Goal: Information Seeking & Learning: Understand process/instructions

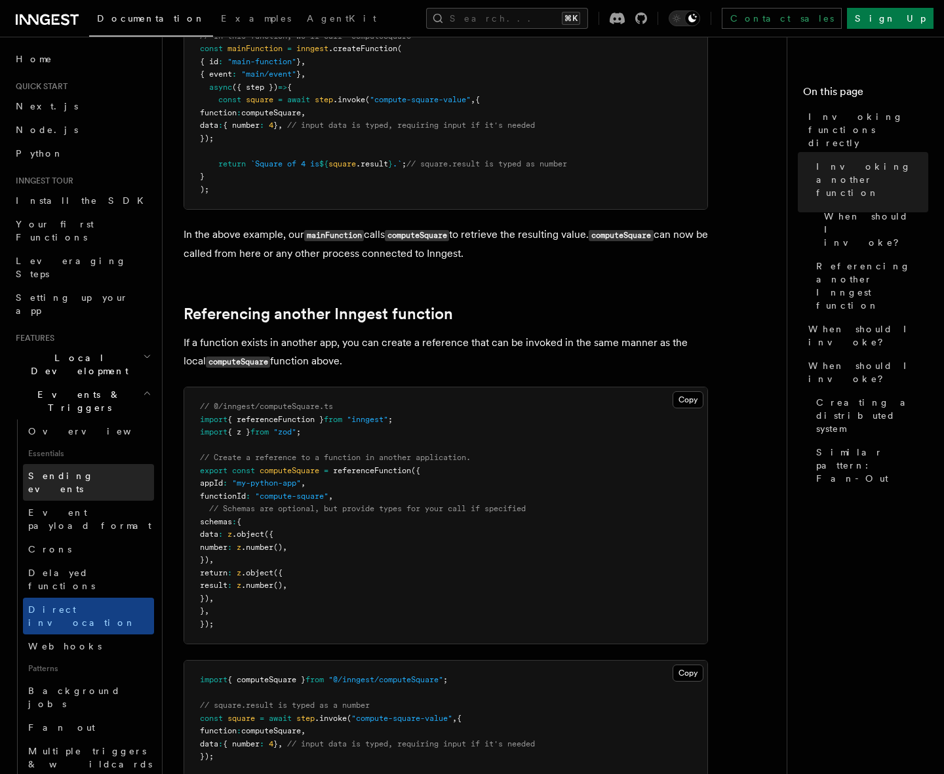
scroll to position [650, 0]
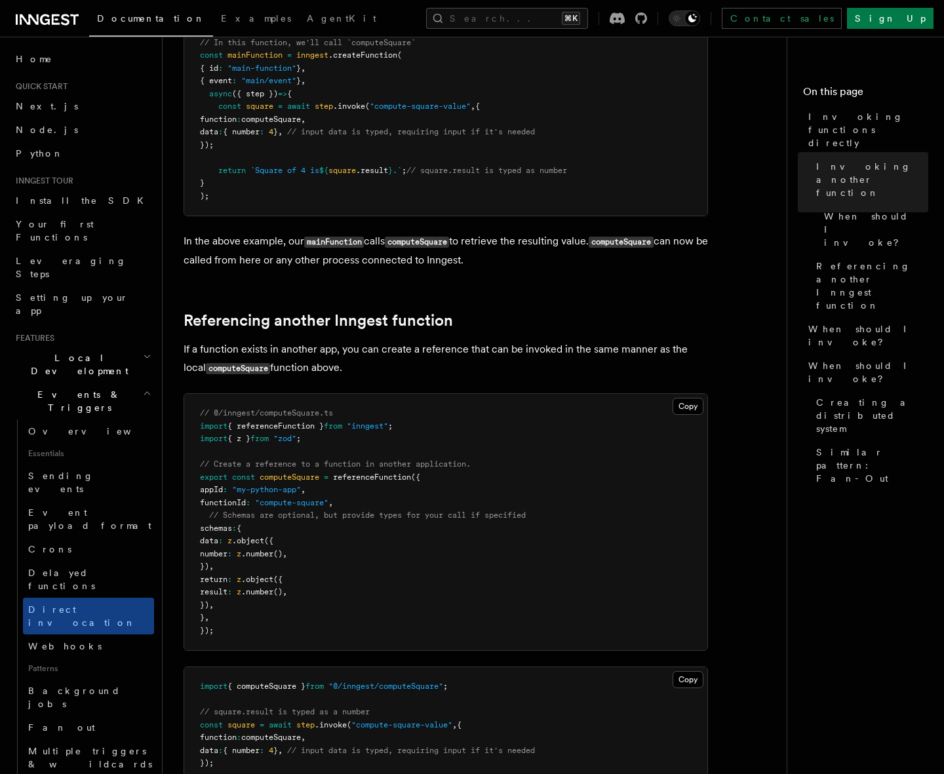
click at [90, 351] on span "Local Development" at bounding box center [76, 364] width 132 height 26
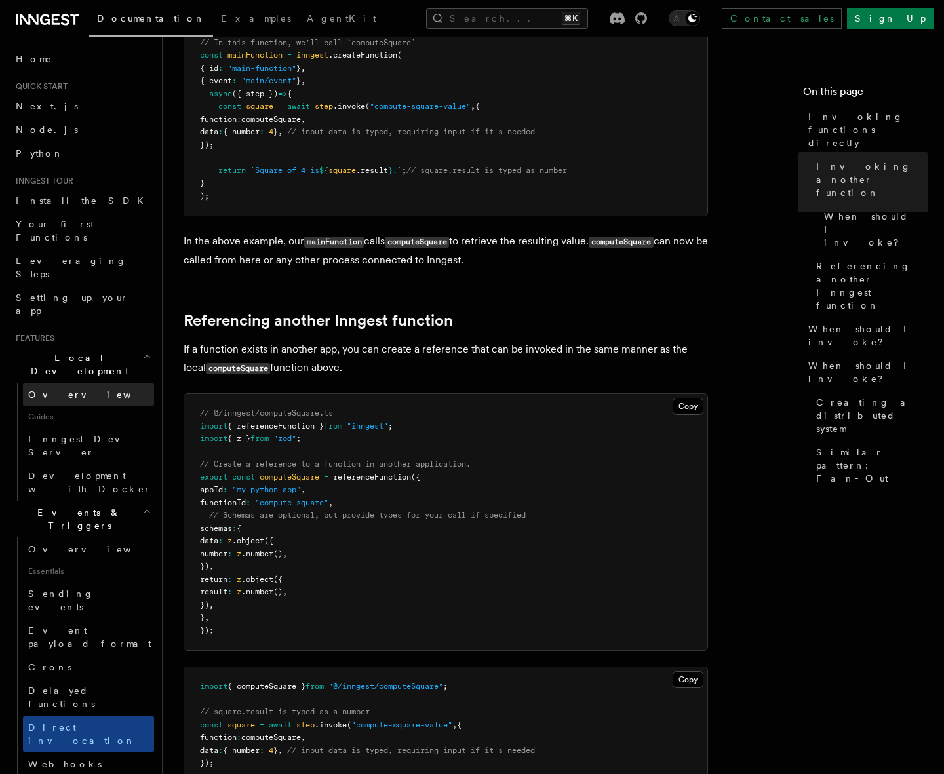
click at [69, 383] on link "Overview" at bounding box center [88, 395] width 131 height 24
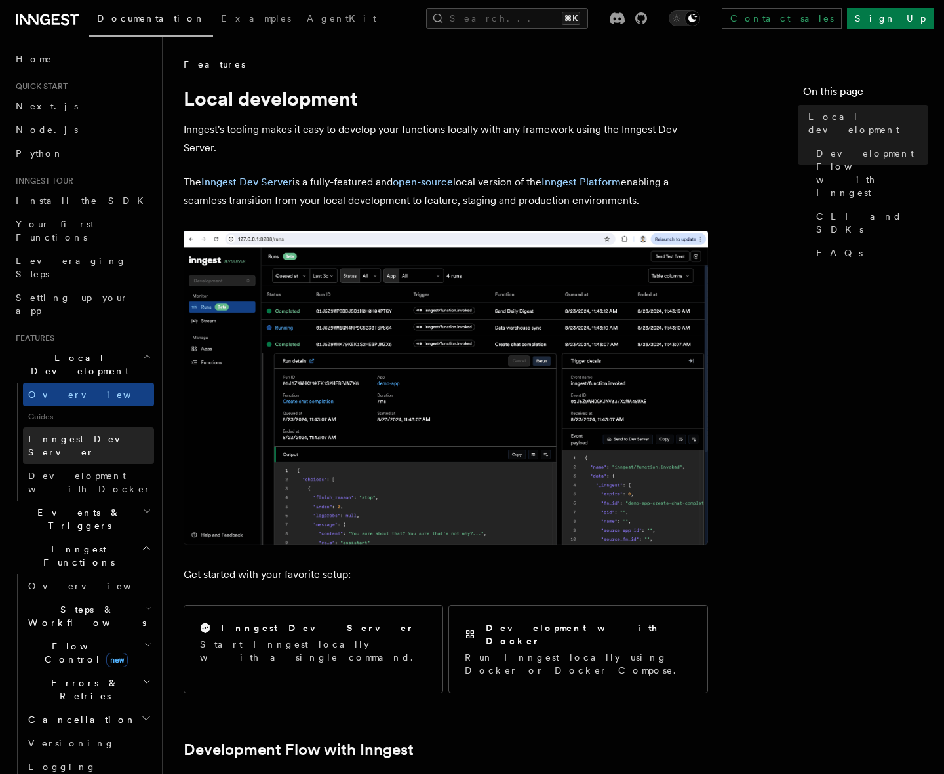
click at [96, 434] on span "Inngest Dev Server" at bounding box center [84, 446] width 112 height 24
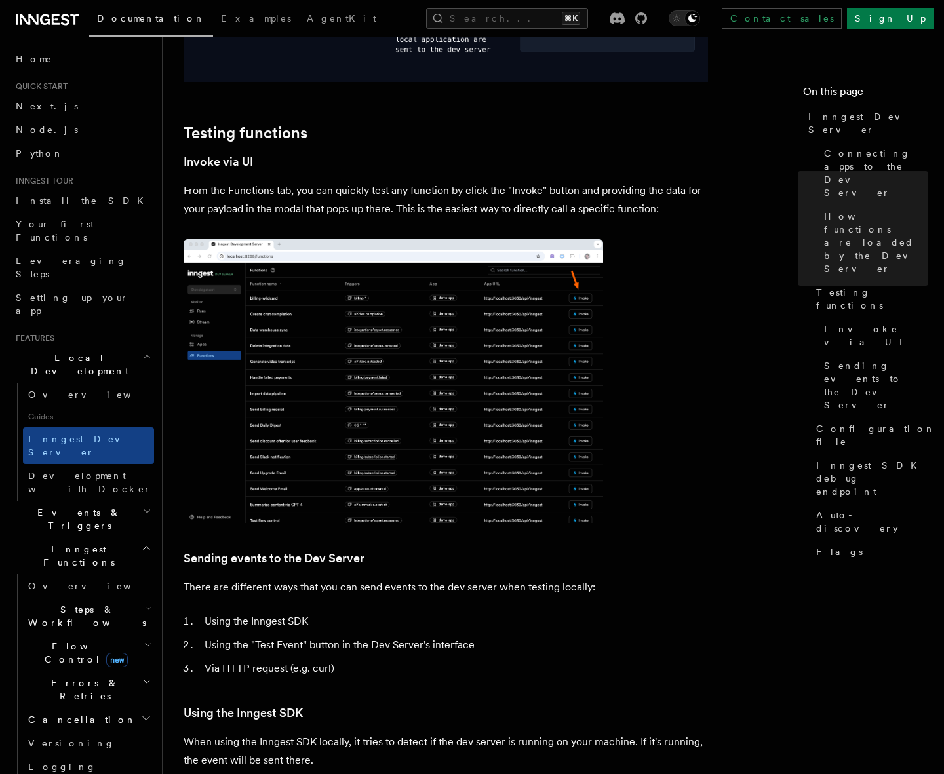
scroll to position [1781, 0]
